Goal: Information Seeking & Learning: Understand process/instructions

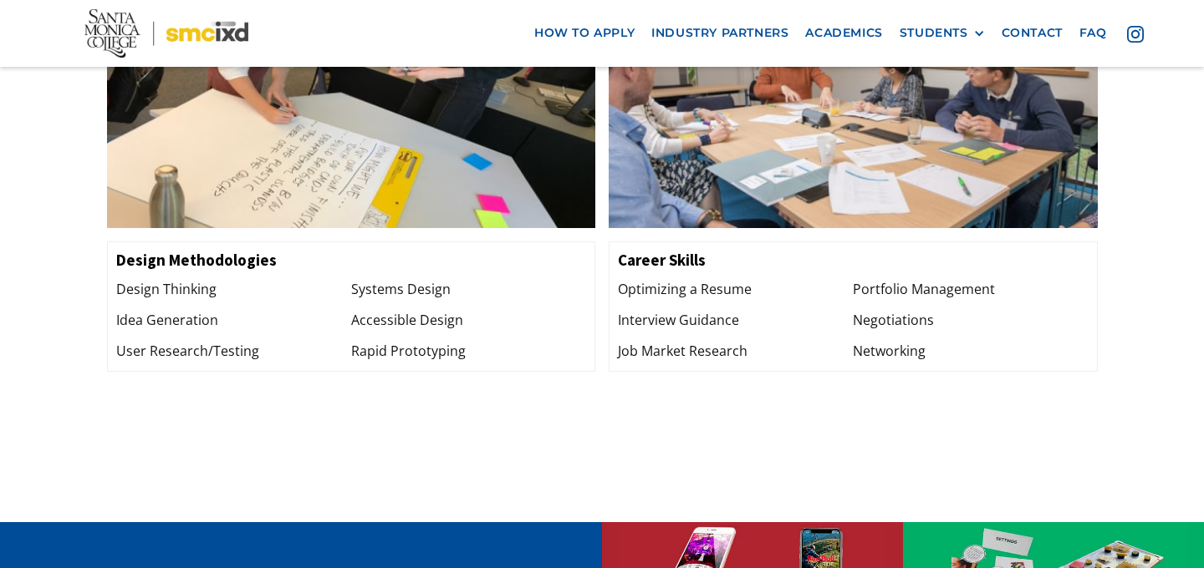
scroll to position [2271, 0]
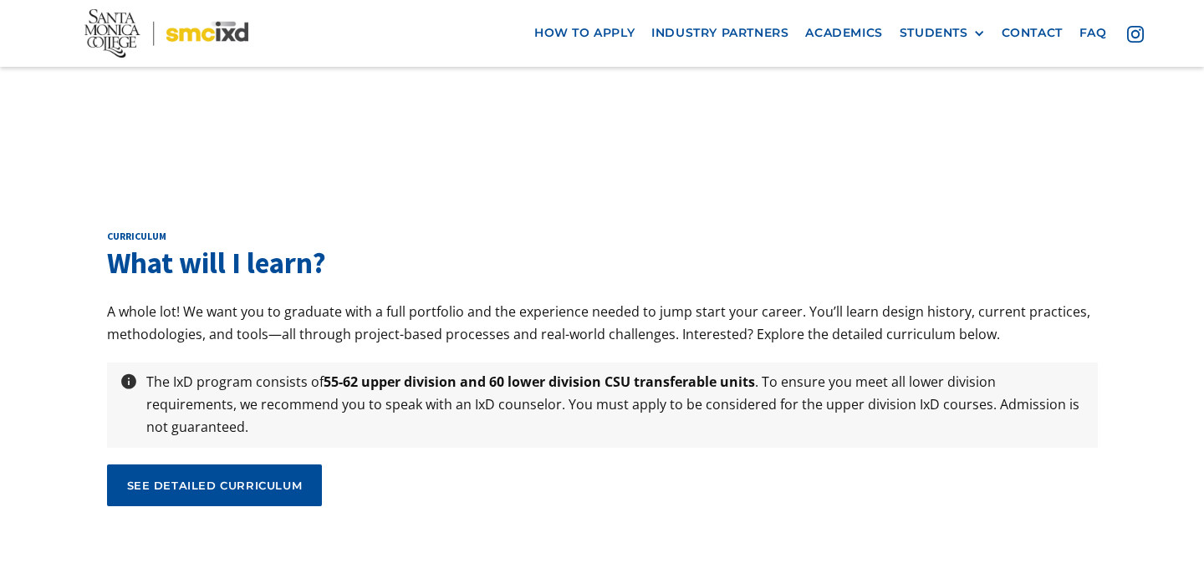
scroll to position [5441, 0]
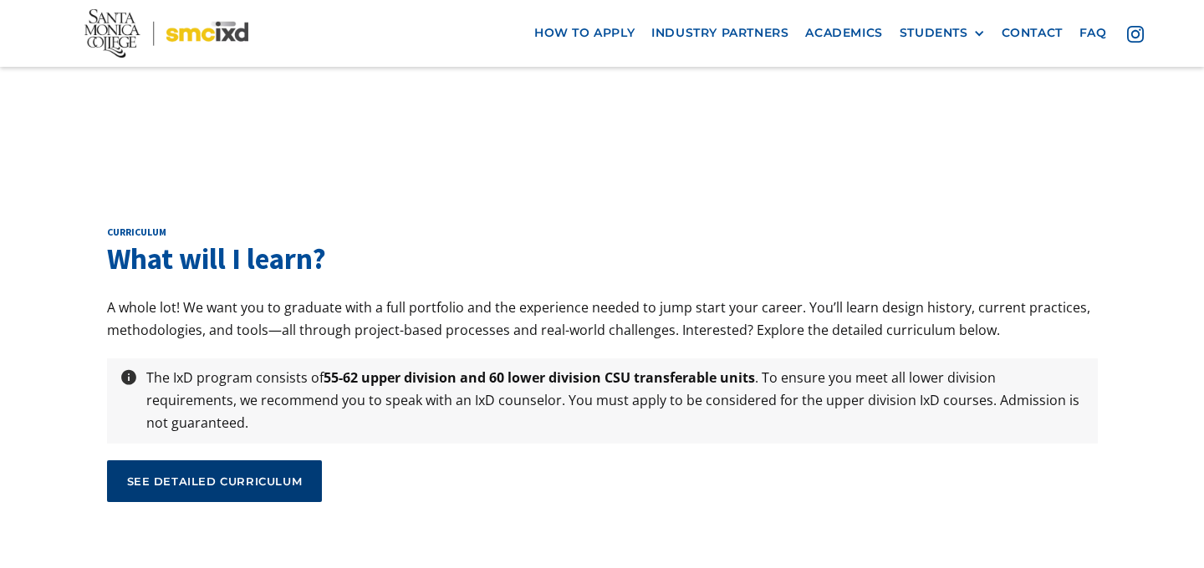
click at [250, 474] on div "see detailed curriculum" at bounding box center [215, 481] width 176 height 15
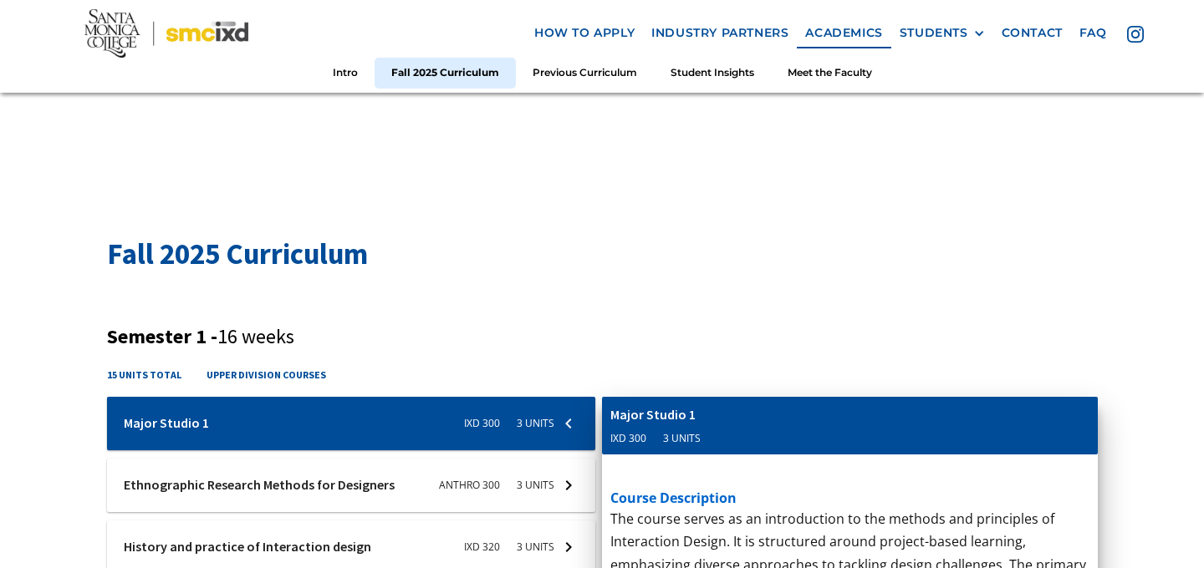
scroll to position [364, 0]
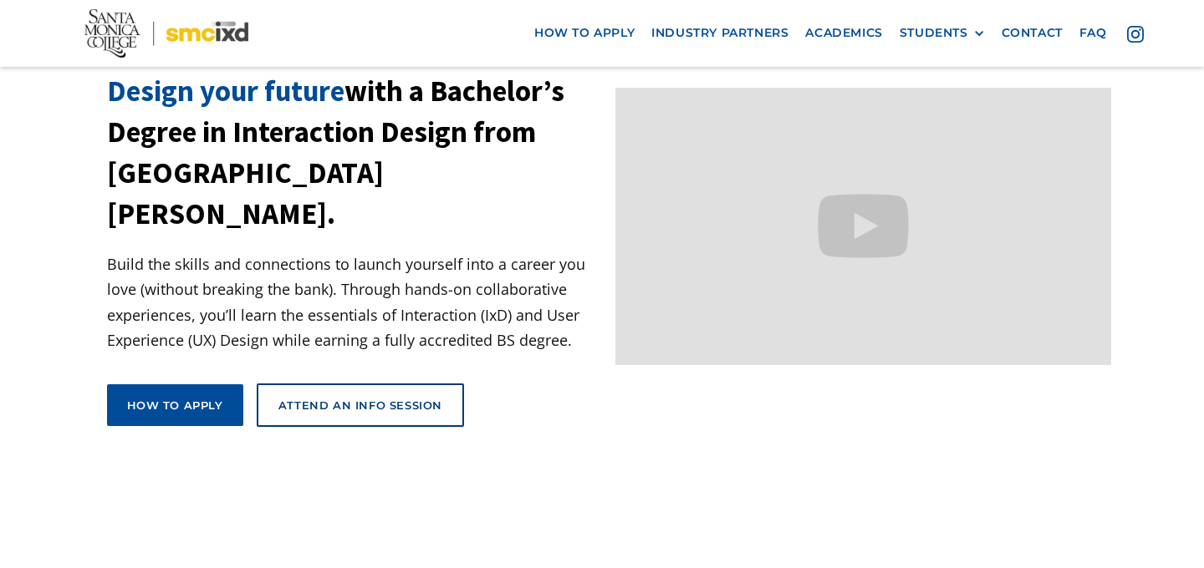
scroll to position [104, 0]
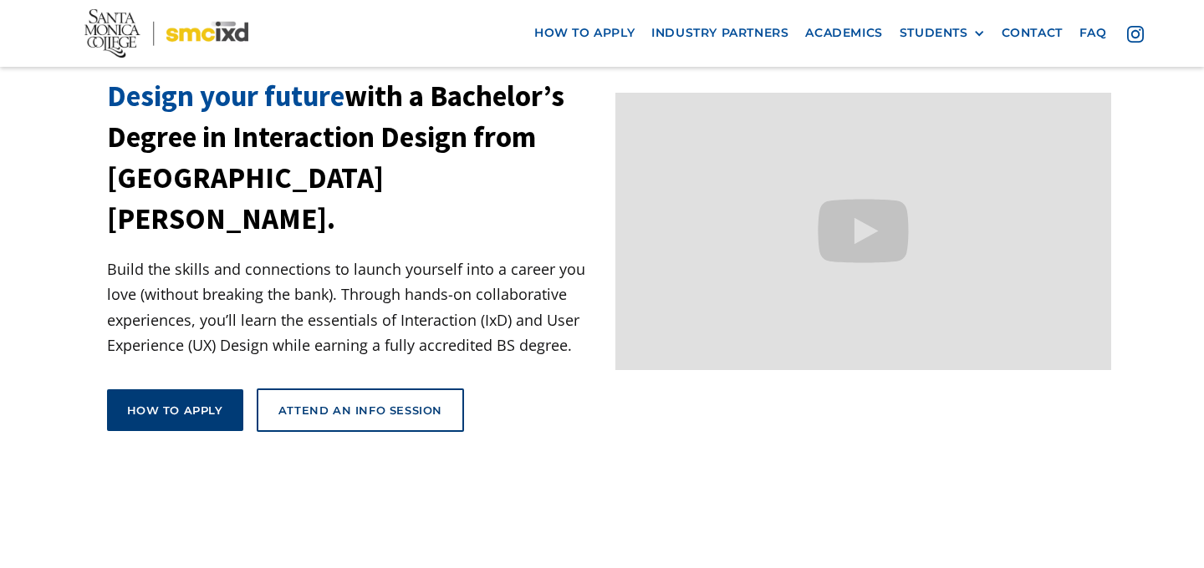
click at [219, 403] on div "How to apply" at bounding box center [175, 410] width 96 height 15
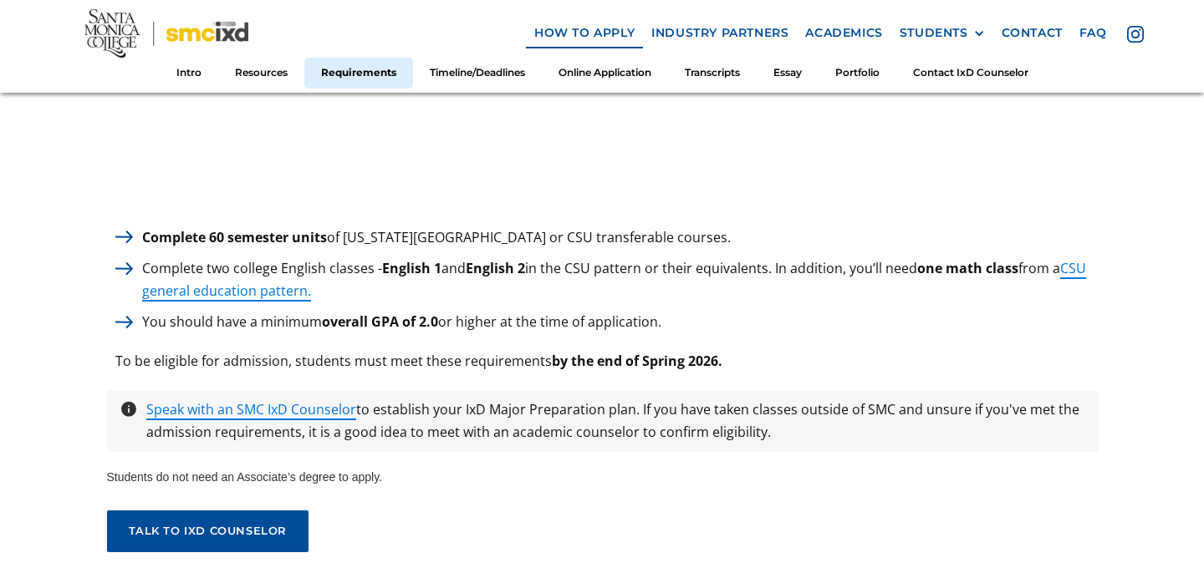
scroll to position [2400, 0]
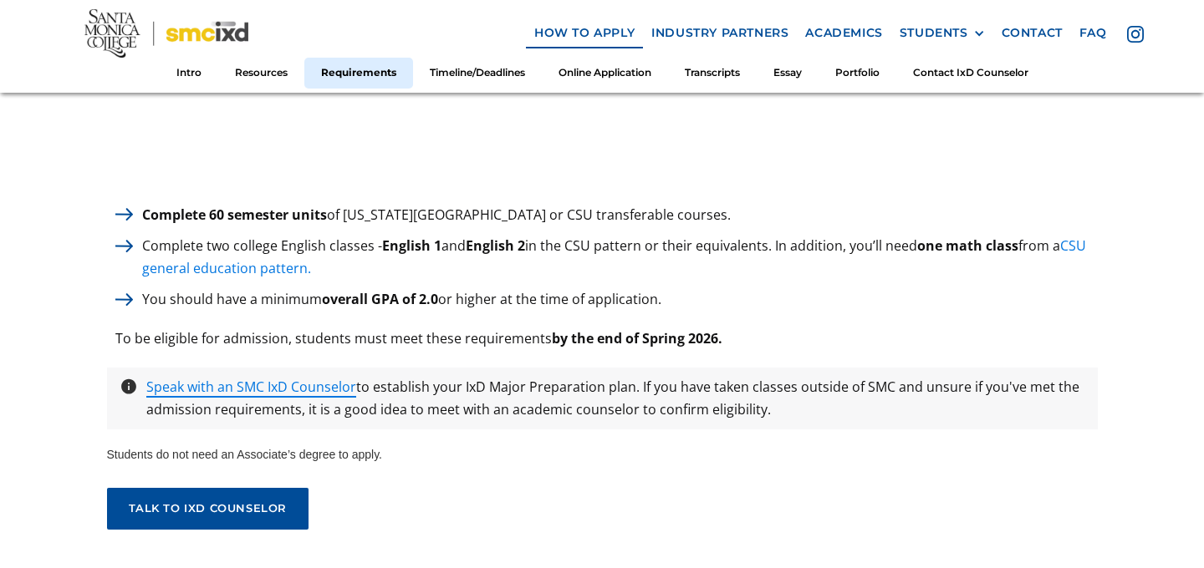
click at [160, 261] on link "CSU general education pattern." at bounding box center [614, 257] width 944 height 41
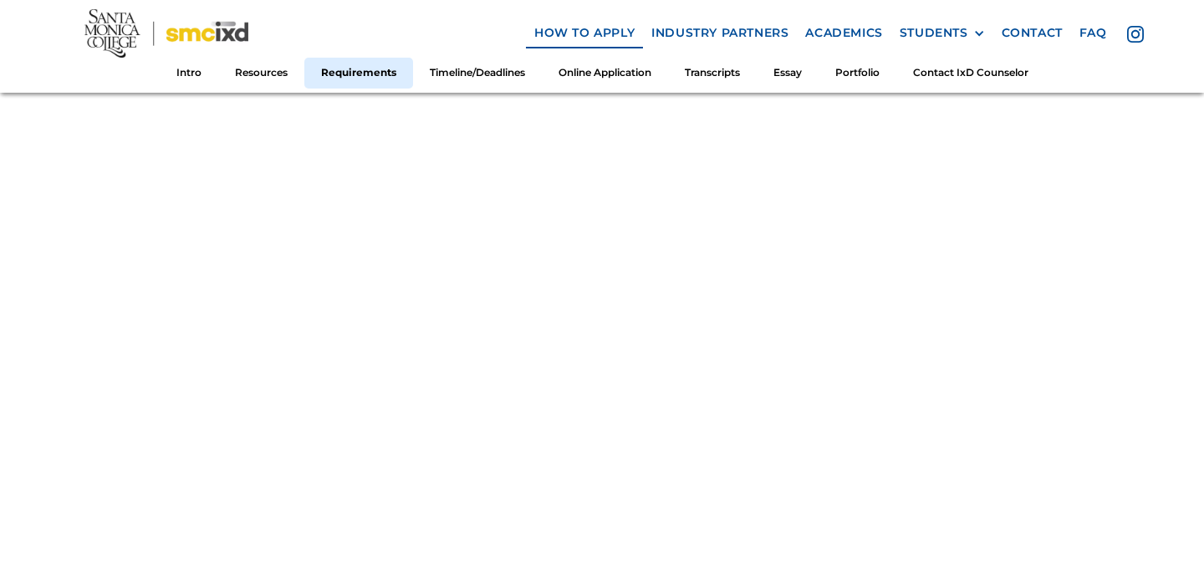
scroll to position [1948, 0]
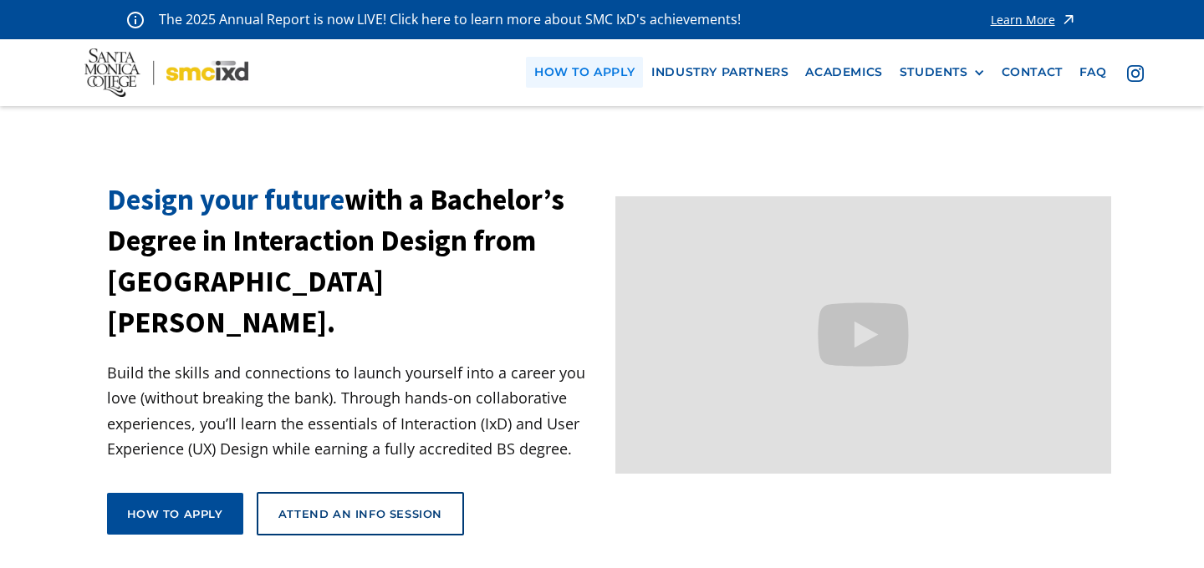
click at [603, 65] on link "how to apply" at bounding box center [584, 72] width 117 height 31
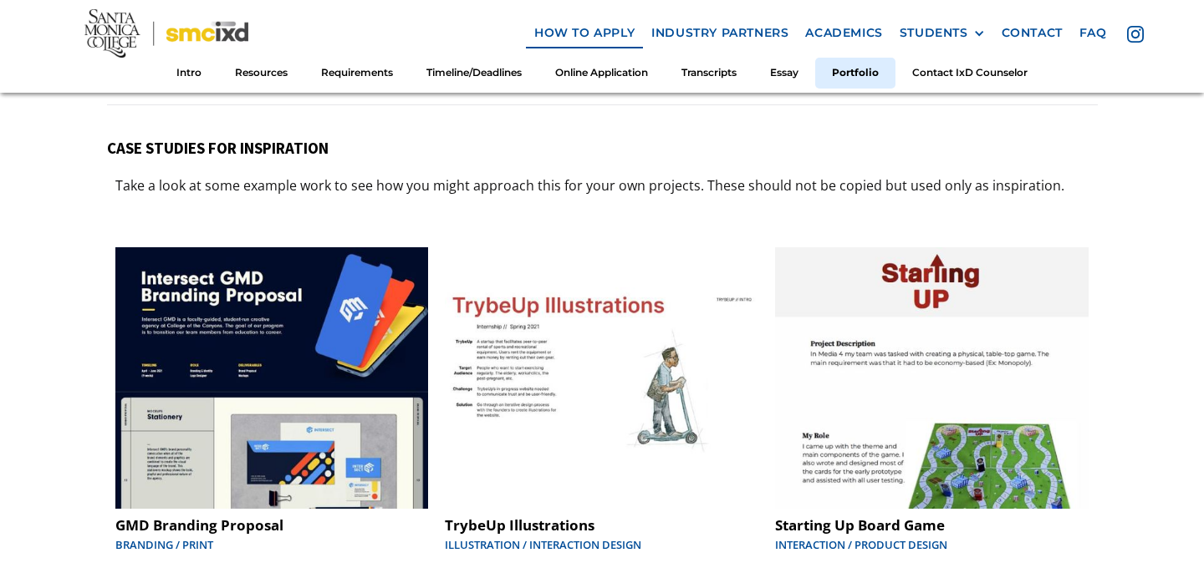
scroll to position [8436, 0]
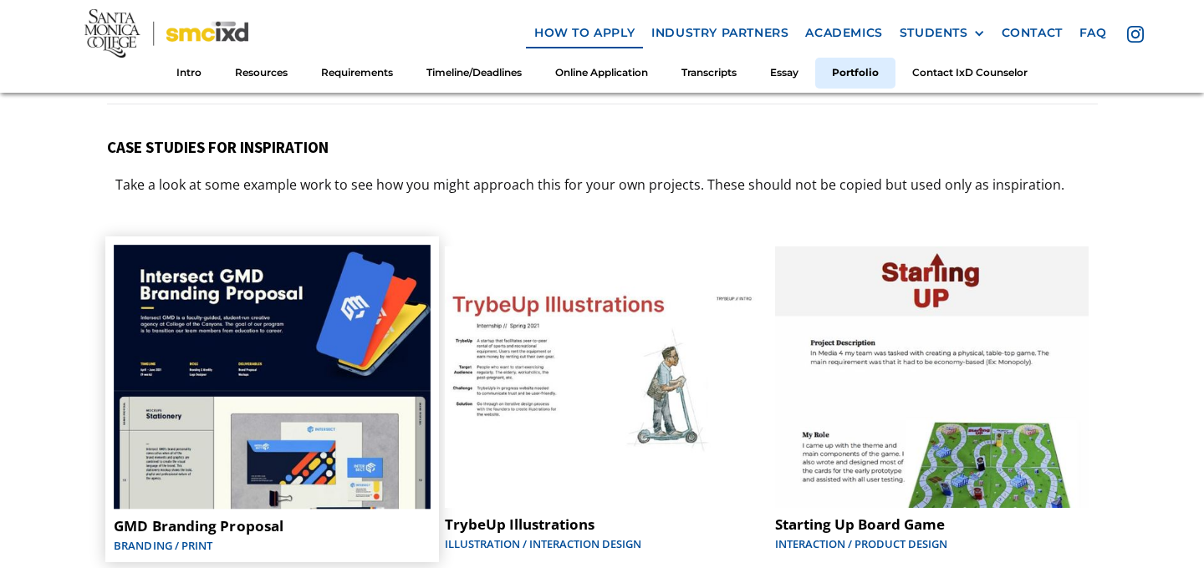
click at [354, 358] on img at bounding box center [272, 377] width 317 height 264
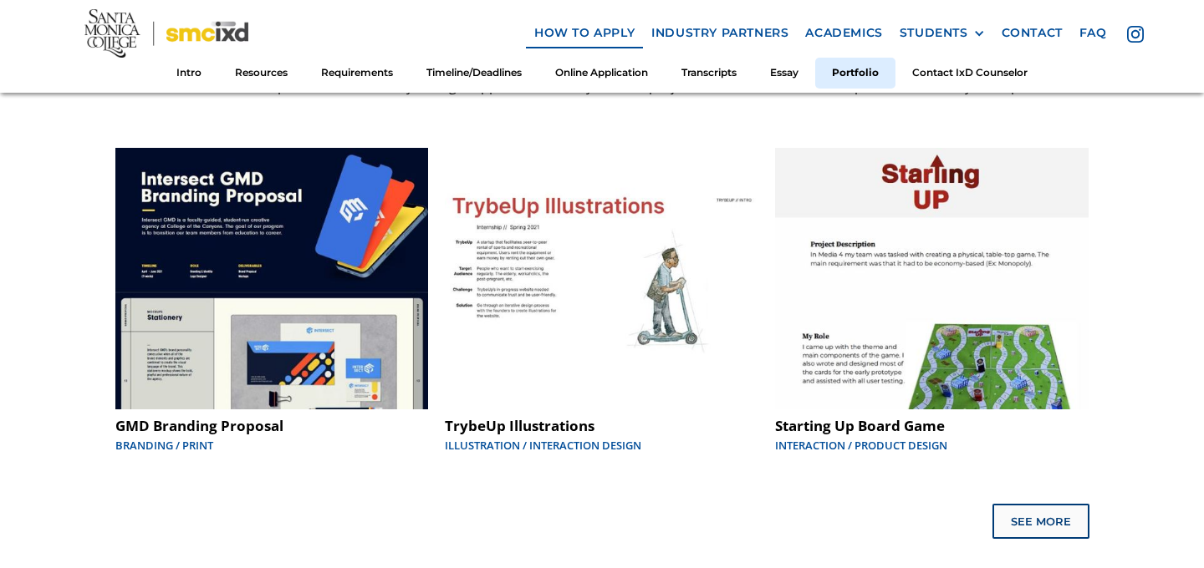
scroll to position [8535, 0]
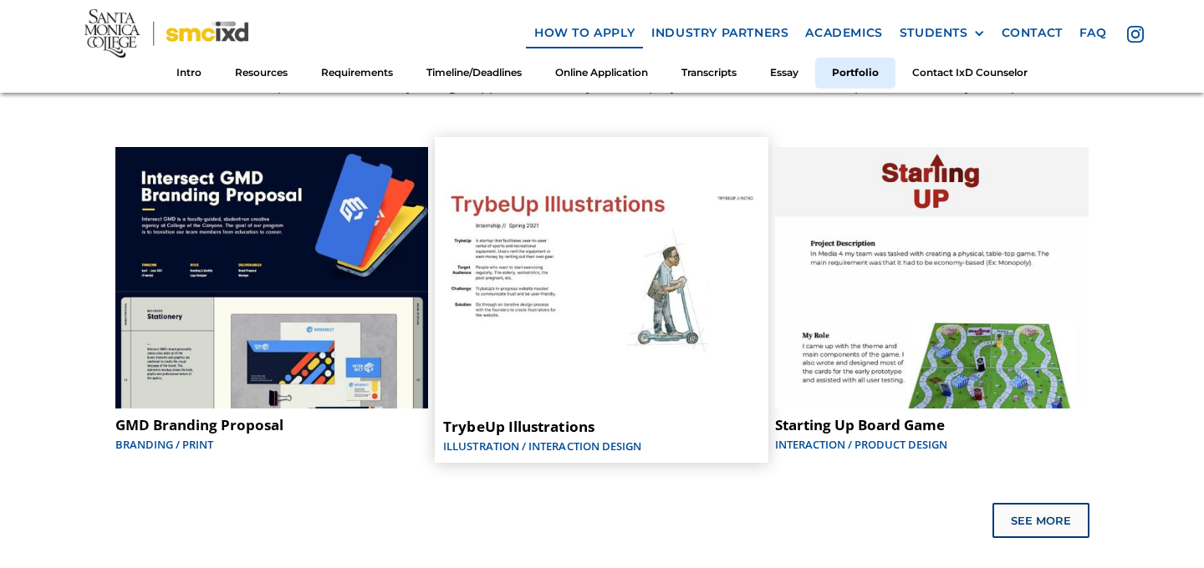
click at [568, 349] on img at bounding box center [602, 277] width 317 height 264
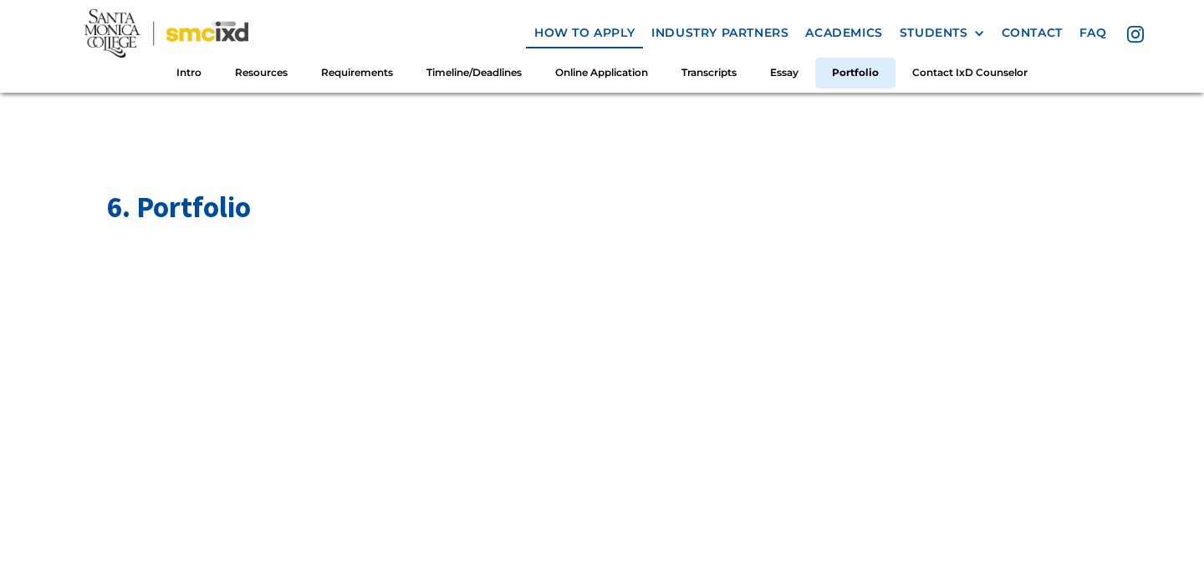
scroll to position [6860, 0]
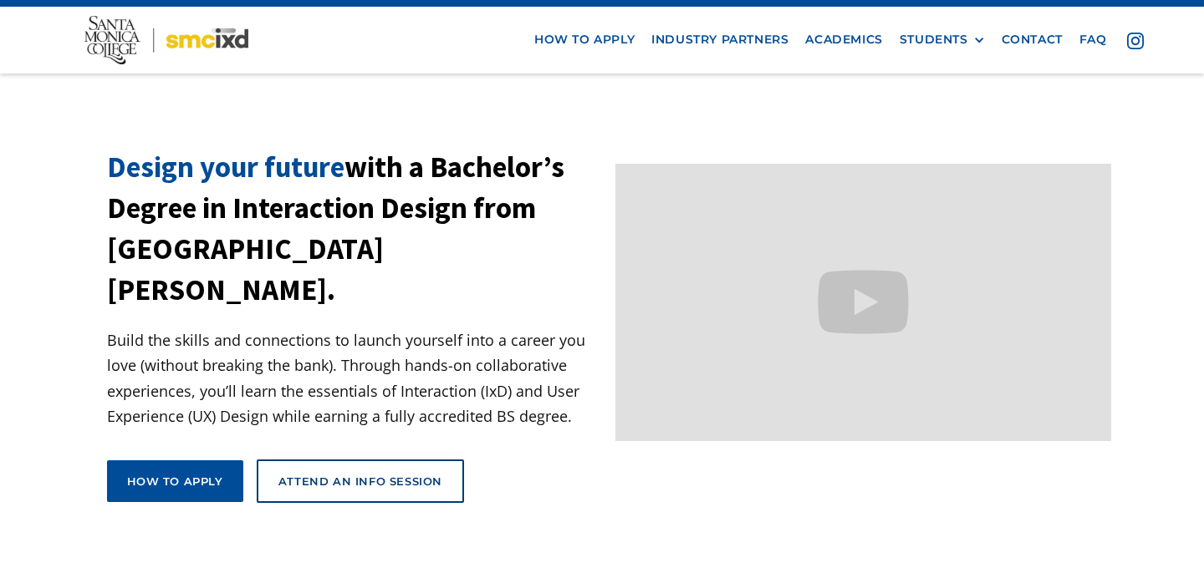
scroll to position [61, 0]
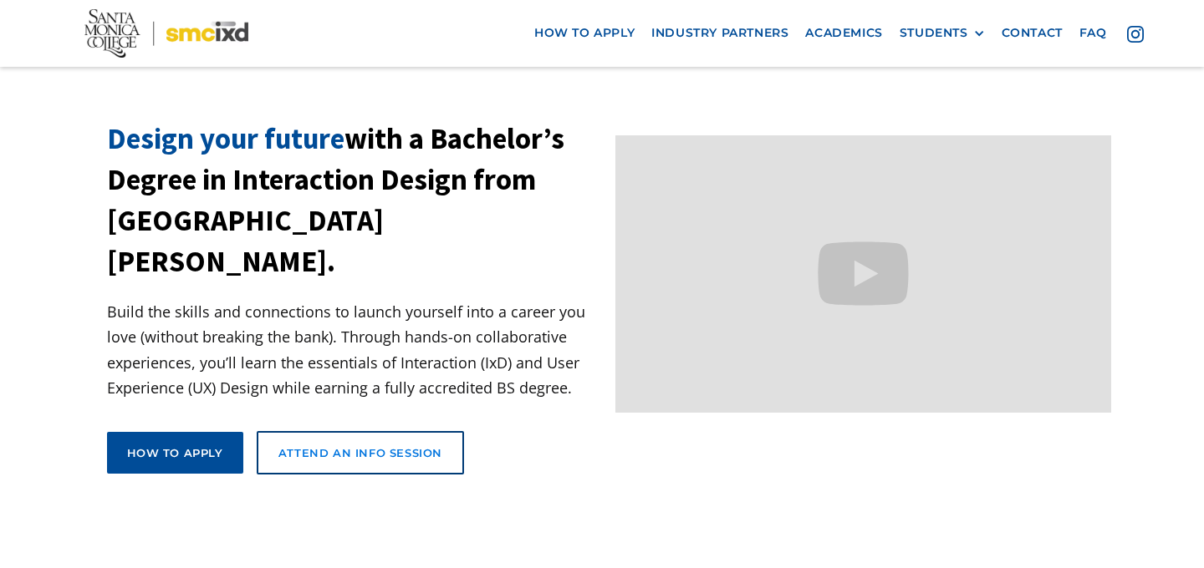
click at [387, 445] on div "Attend an Info Session" at bounding box center [360, 452] width 164 height 15
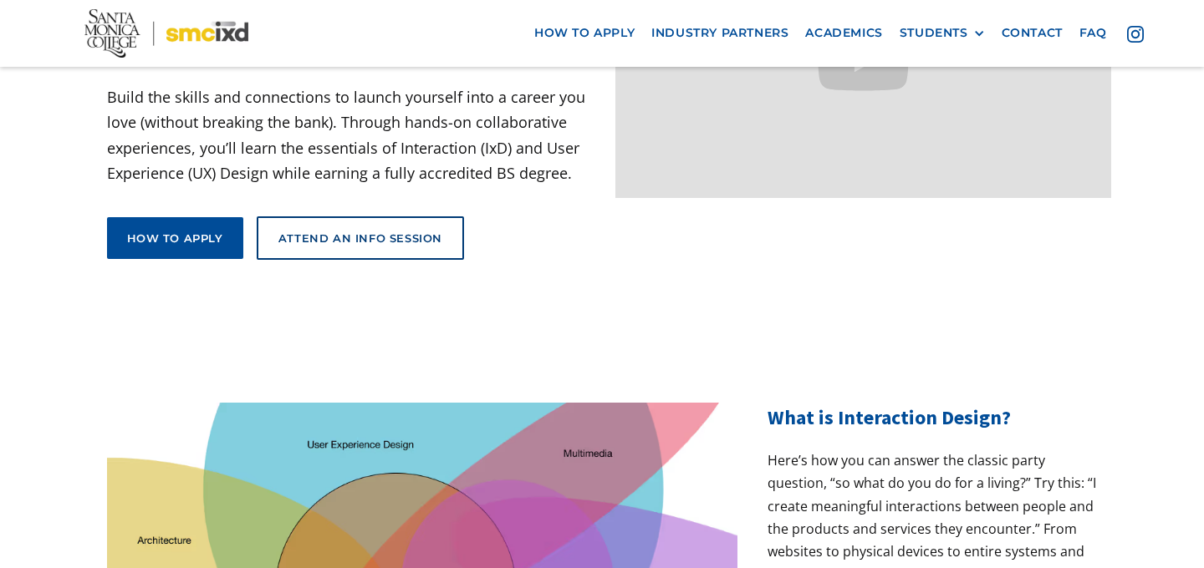
scroll to position [197, 0]
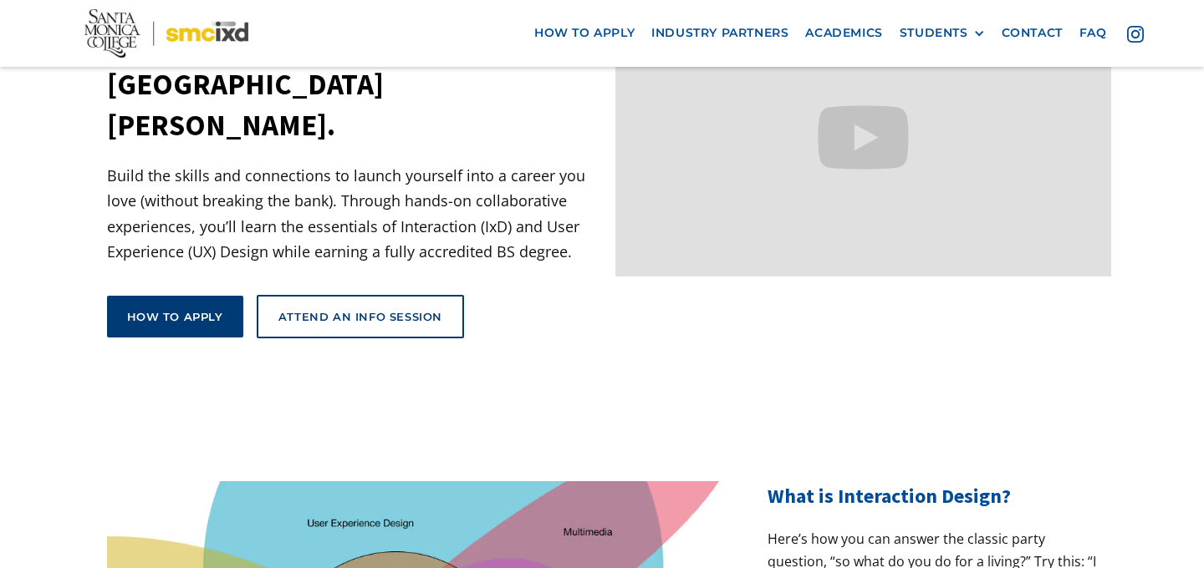
click at [176, 309] on div "How to apply" at bounding box center [175, 316] width 96 height 15
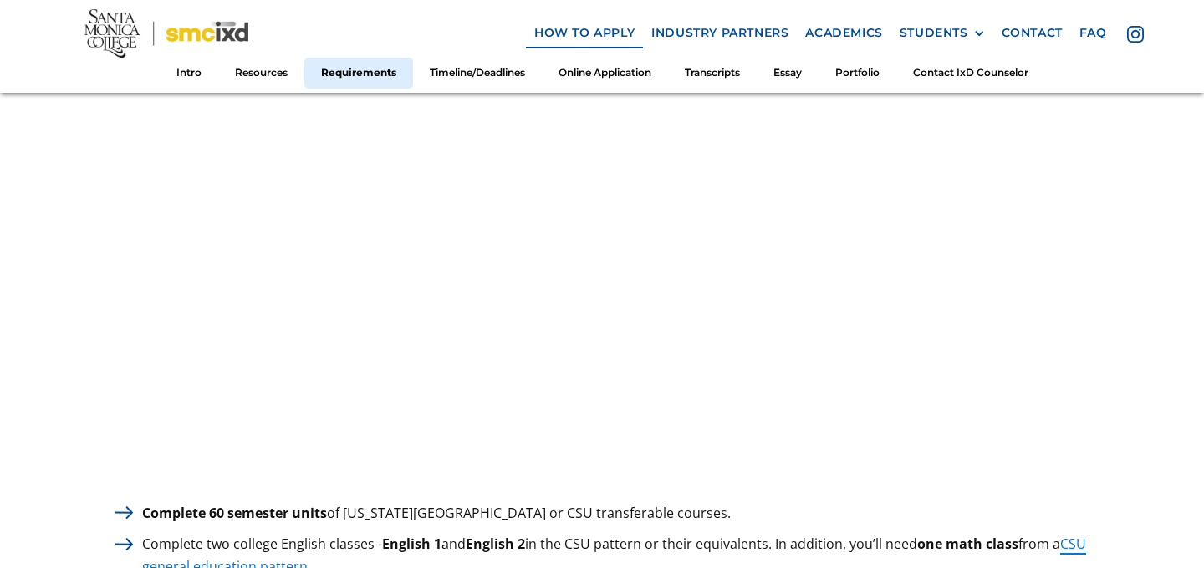
scroll to position [2100, 0]
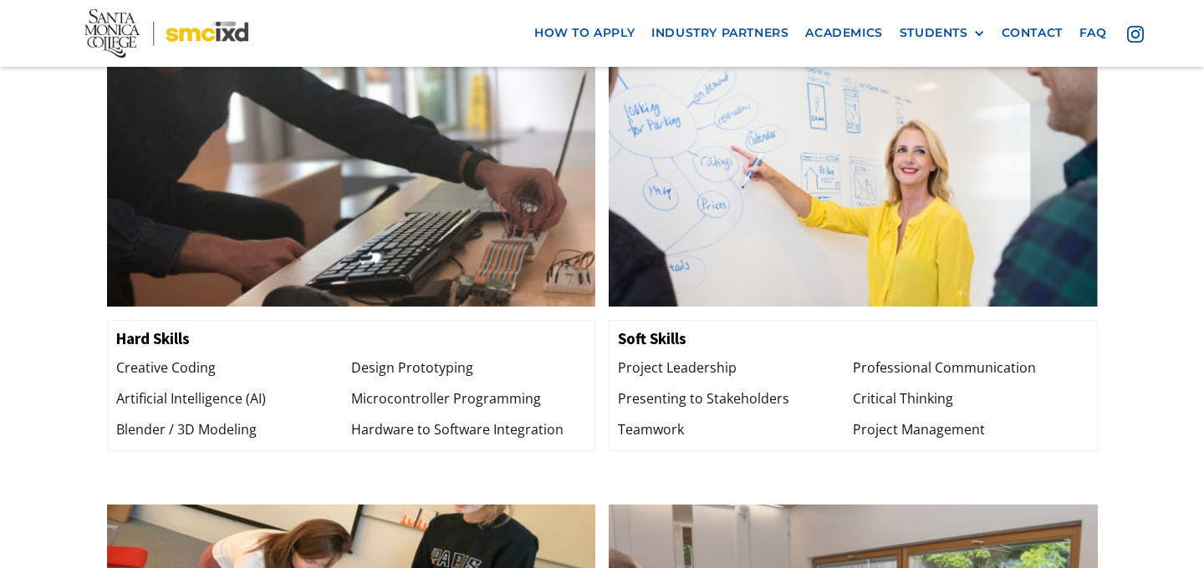
scroll to position [1547, 0]
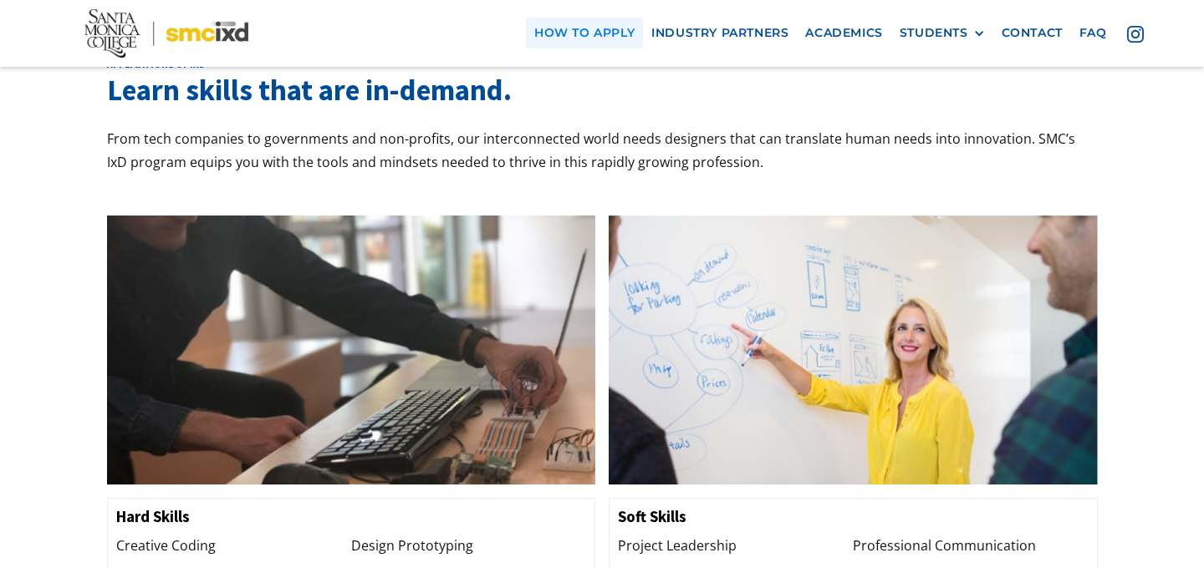
click at [582, 32] on link "how to apply" at bounding box center [584, 33] width 117 height 31
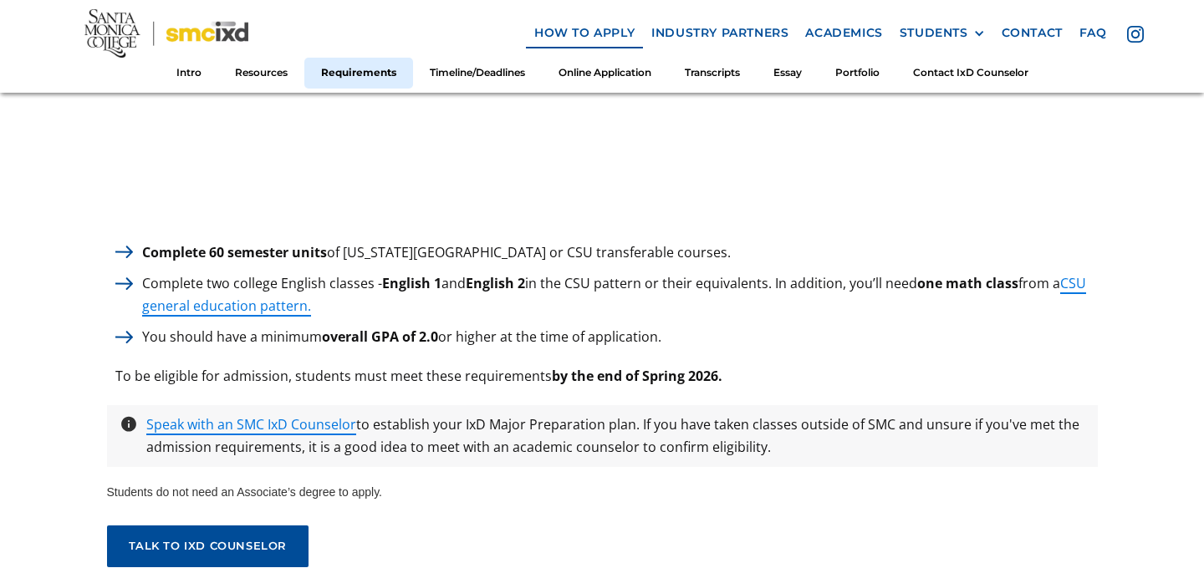
scroll to position [2364, 0]
click at [219, 304] on link "CSU general education pattern." at bounding box center [614, 294] width 944 height 43
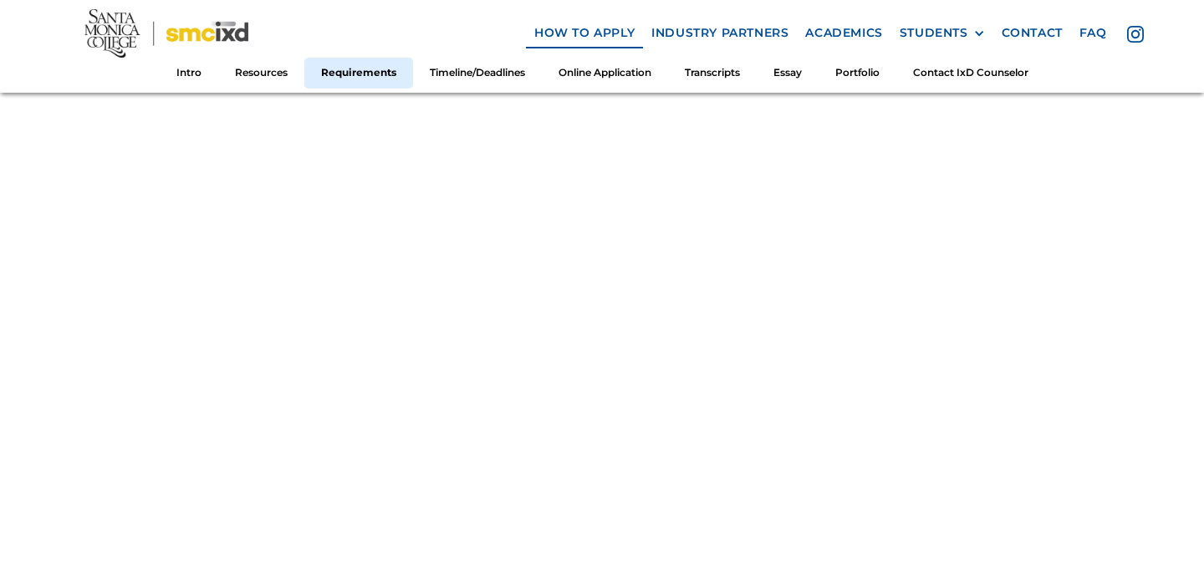
scroll to position [2009, 0]
